Goal: Transaction & Acquisition: Purchase product/service

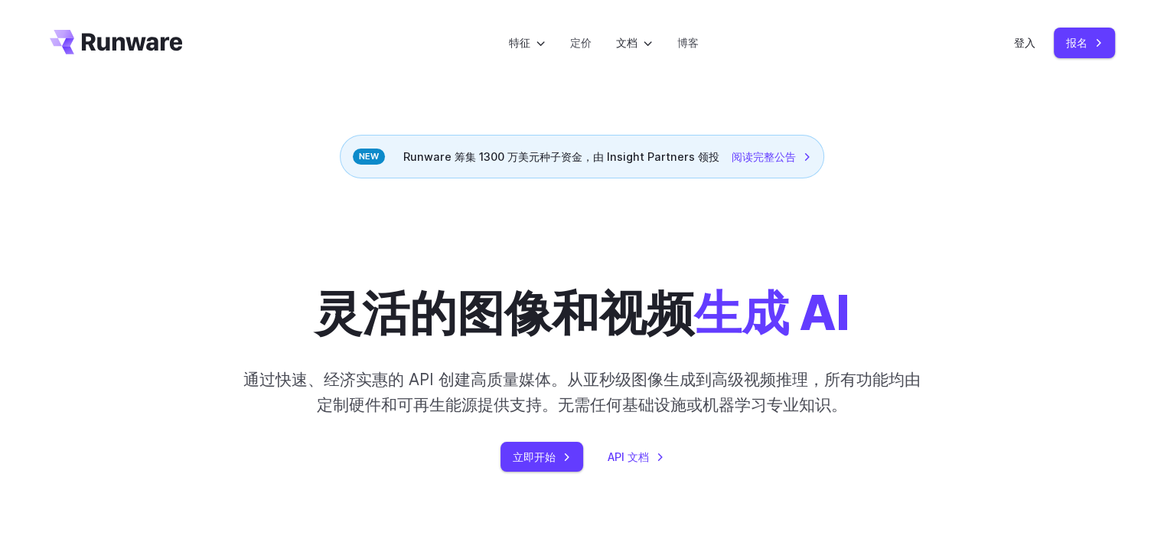
click at [1087, 236] on div "灵活的图像和视频 生成 AI 通过快速、经济实惠的 API 创建高质量媒体。从亚秒级图像生成到高级视频推理，所有功能均由定制硬件和可再生能源提供支持。无需任何…" at bounding box center [582, 349] width 1065 height 244
click at [578, 42] on font "定价" at bounding box center [580, 42] width 21 height 13
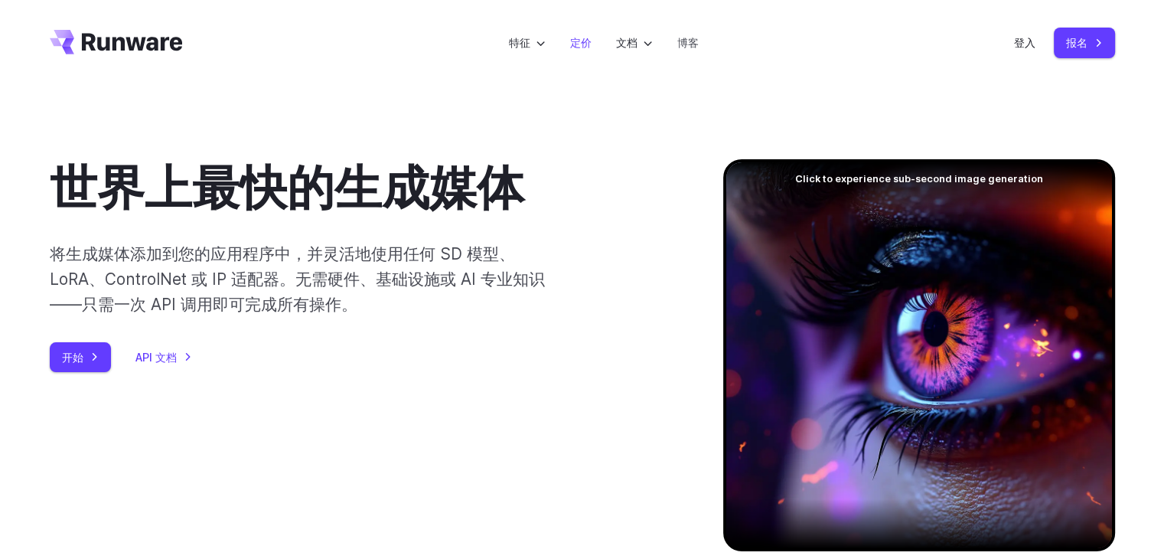
click at [572, 43] on font "定价" at bounding box center [580, 42] width 21 height 13
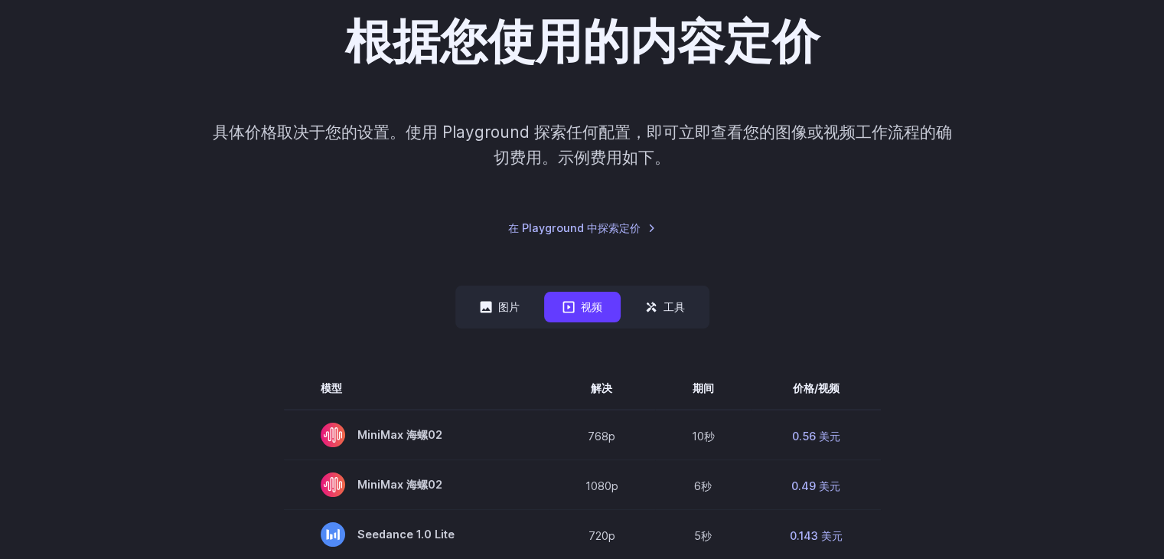
scroll to position [230, 0]
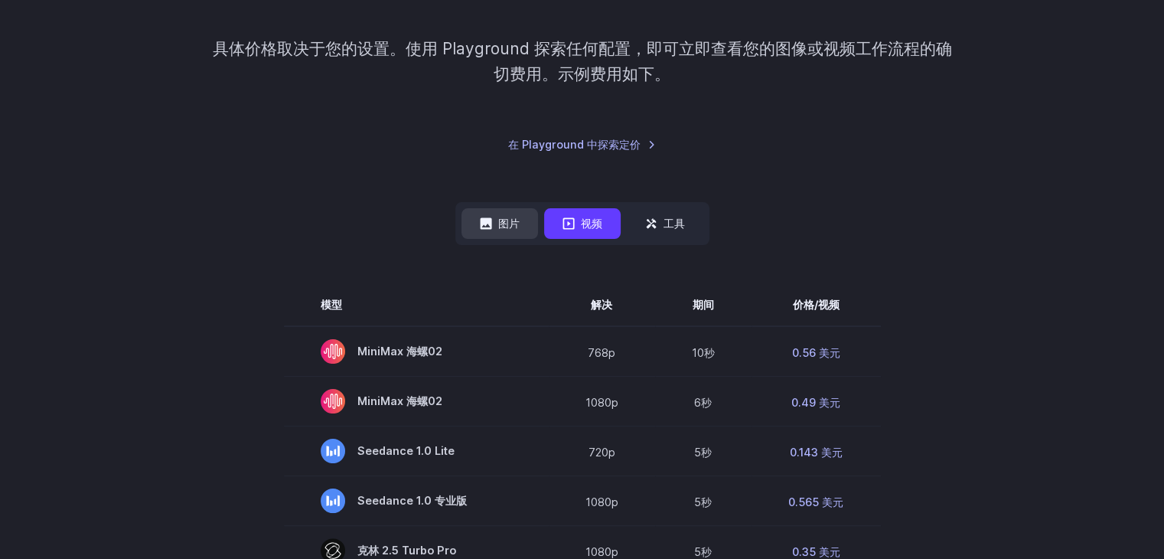
click at [501, 221] on font "图片" at bounding box center [508, 223] width 21 height 13
click at [496, 215] on button "图片" at bounding box center [499, 223] width 77 height 30
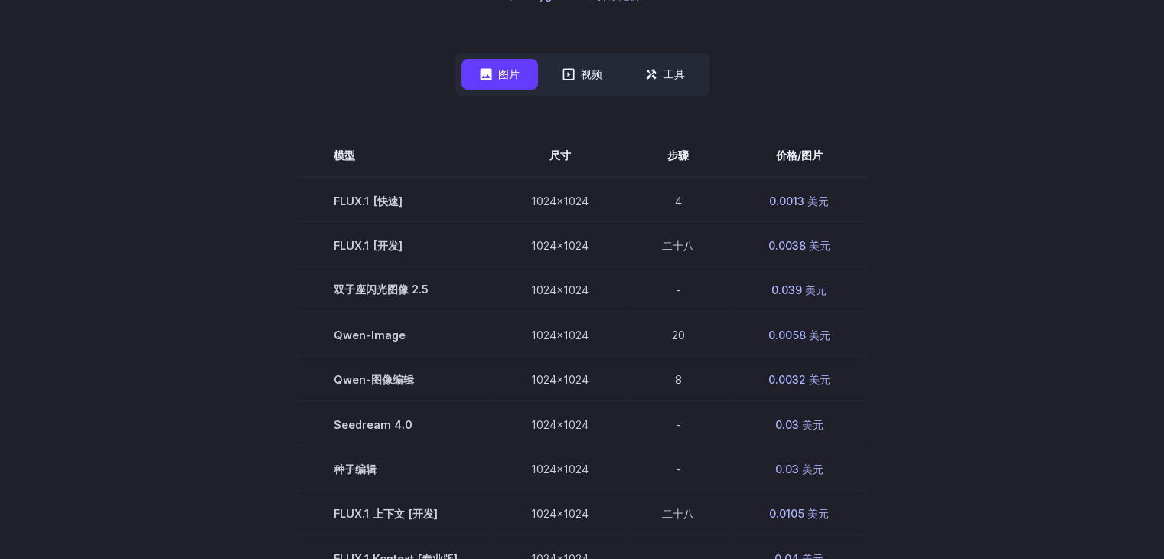
scroll to position [383, 0]
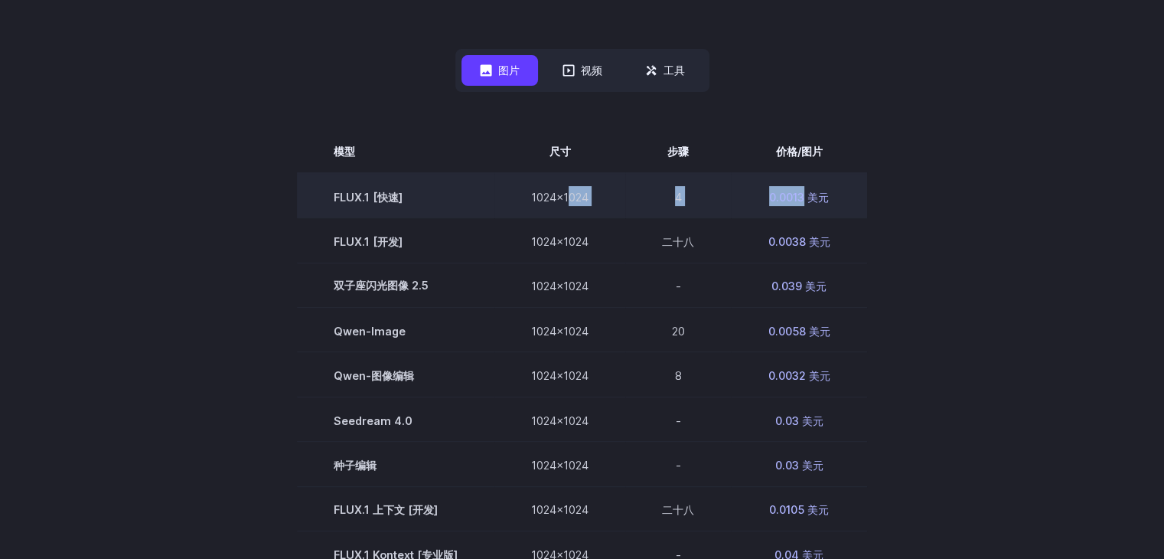
drag, startPoint x: 566, startPoint y: 190, endPoint x: 804, endPoint y: 197, distance: 238.1
click at [804, 197] on tr "FLUX.1 [快速] 1024x1024 4 0.0013 美元" at bounding box center [582, 195] width 570 height 45
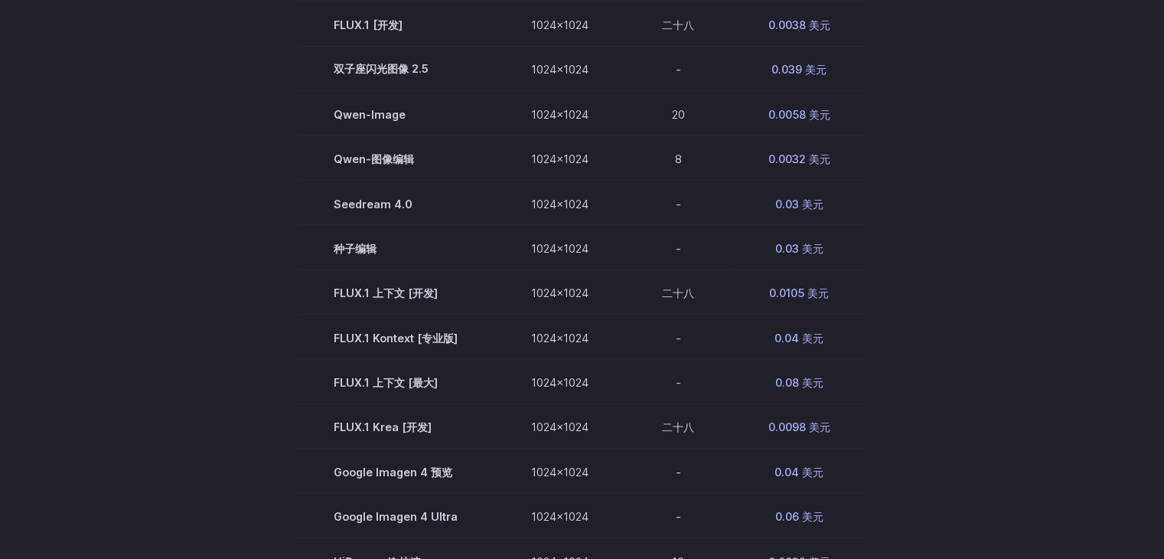
scroll to position [536, 0]
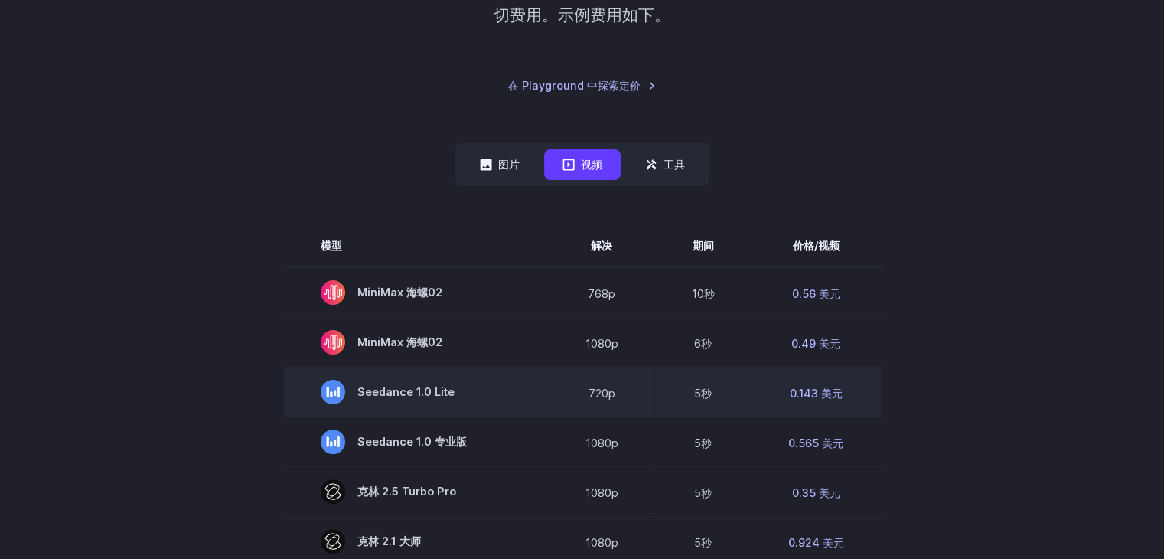
scroll to position [306, 0]
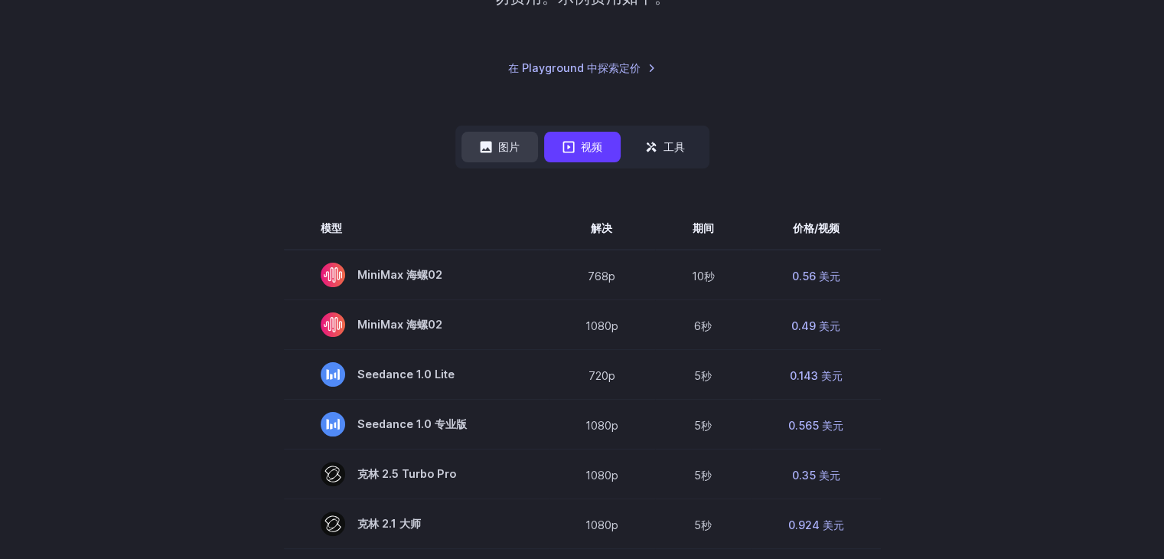
click at [489, 157] on button "图片" at bounding box center [499, 147] width 77 height 30
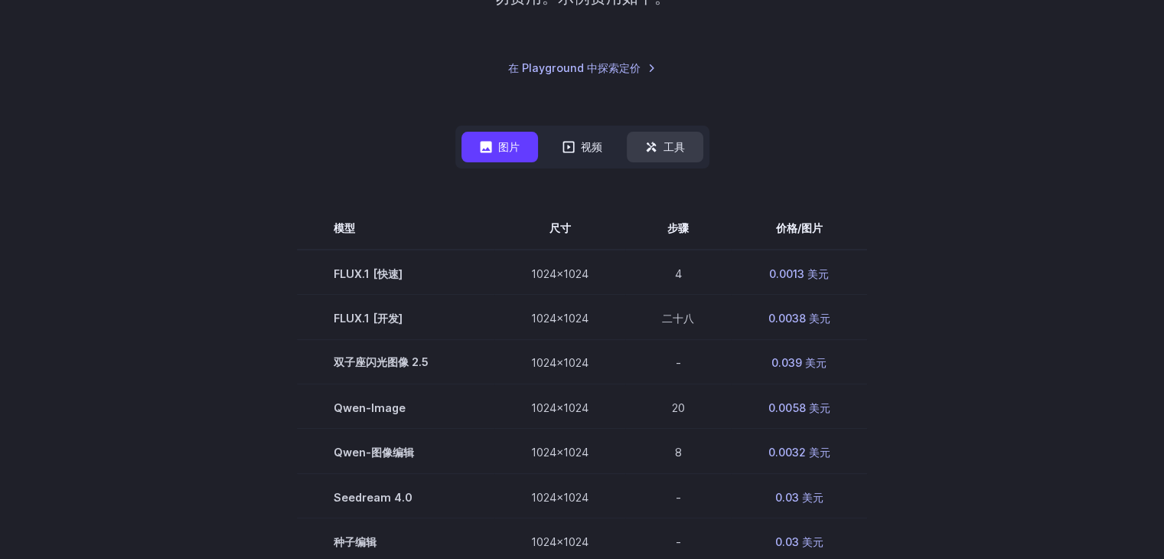
click at [666, 140] on font "工具" at bounding box center [673, 146] width 21 height 13
click at [679, 145] on font "工具" at bounding box center [673, 146] width 21 height 13
click at [505, 146] on font "图片" at bounding box center [508, 146] width 21 height 13
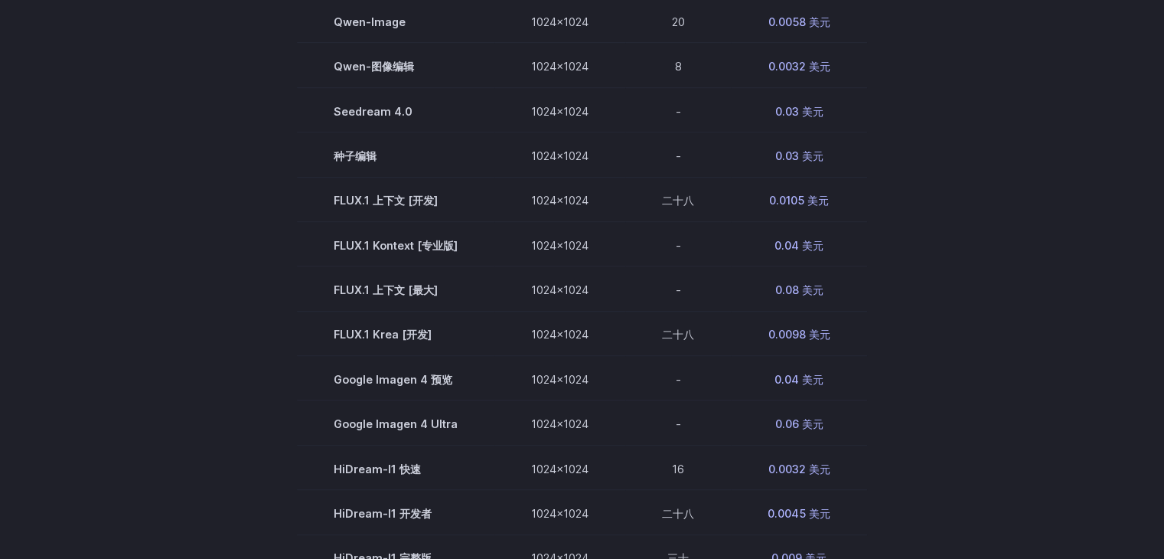
scroll to position [689, 0]
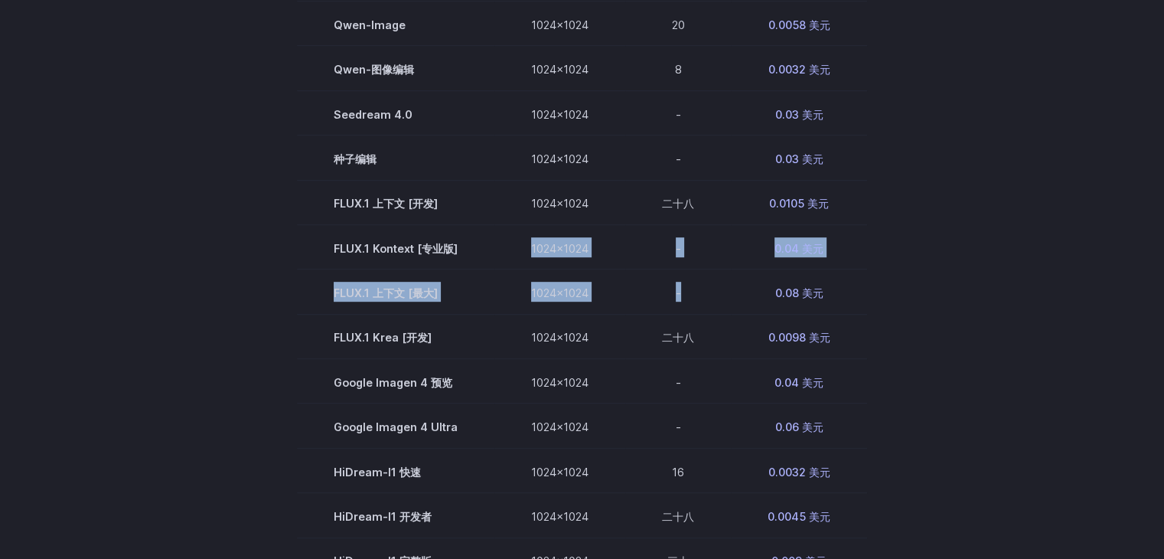
drag, startPoint x: 532, startPoint y: 246, endPoint x: 1060, endPoint y: 337, distance: 535.9
click at [784, 266] on tbody "模型 尺寸 步骤 价格/图片 FLUX.1 [快速] 1024x1024 4 0.0013 美元 FLUX.1 [开发] 1024x1024 二十八 0.00…" at bounding box center [582, 291] width 570 height 938
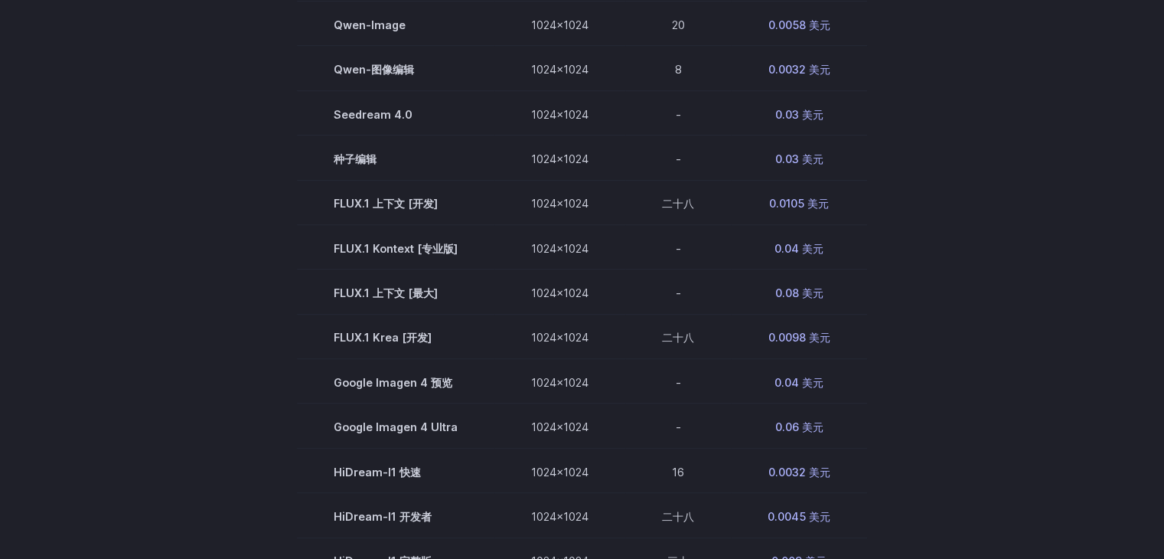
drag, startPoint x: 1093, startPoint y: 347, endPoint x: 1175, endPoint y: 367, distance: 83.5
click at [1093, 347] on section "模型 尺寸 步骤 价格/图片 FLUX.1 [快速] 1024x1024 4 0.0013 美元 FLUX.1 [开发] 1024x1024 二十八 0.00…" at bounding box center [582, 291] width 1065 height 938
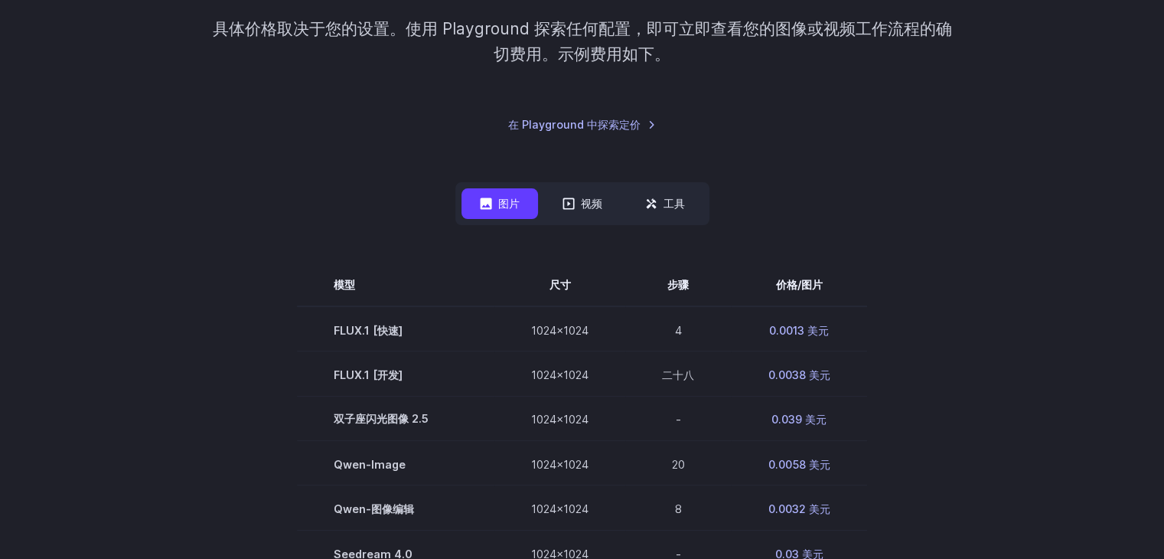
scroll to position [230, 0]
